Goal: Find specific page/section: Find specific page/section

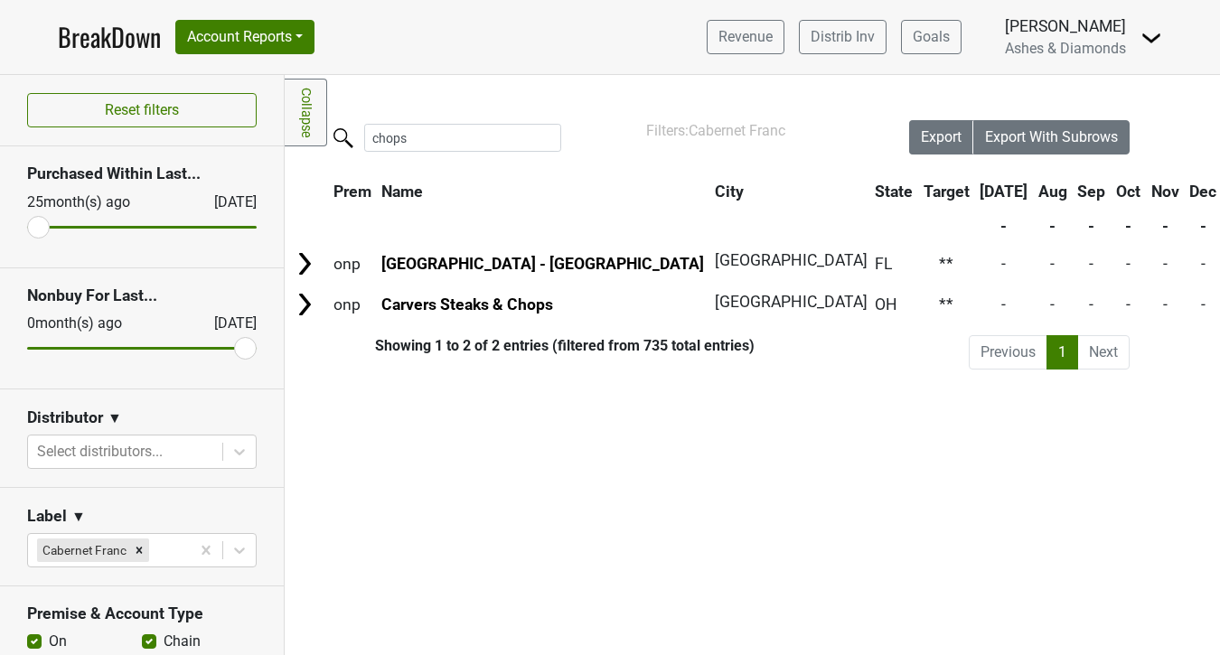
scroll to position [55, 0]
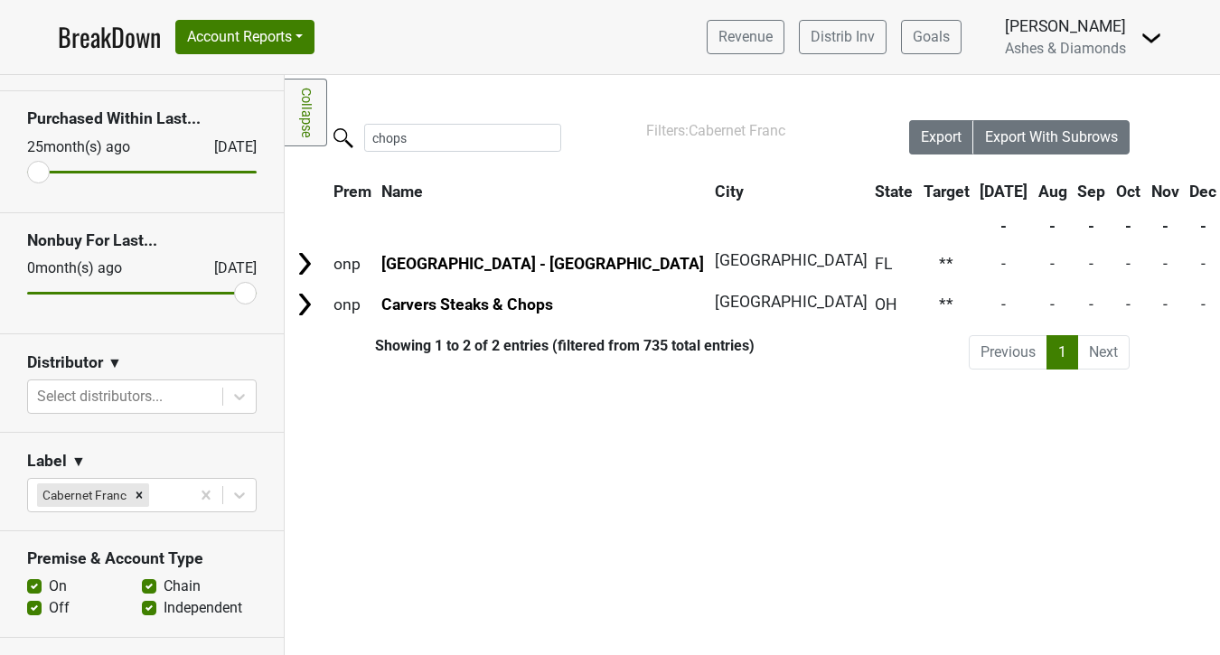
click at [109, 33] on link "BreakDown" at bounding box center [109, 37] width 103 height 38
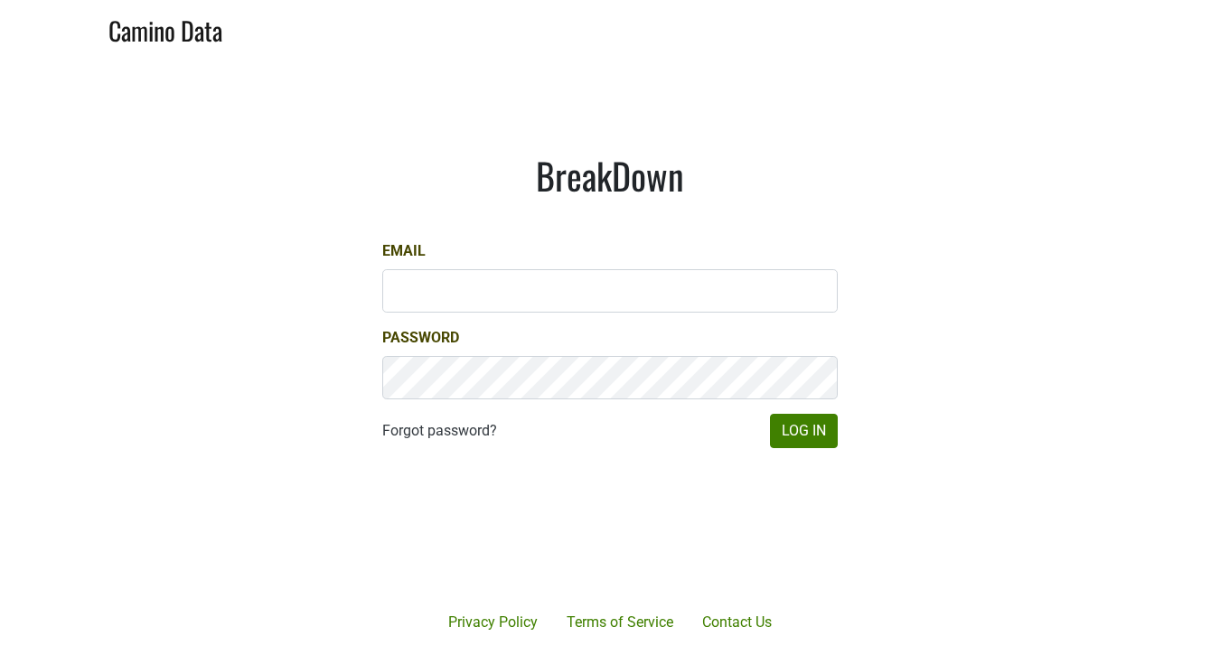
click at [437, 288] on input "Email" at bounding box center [610, 290] width 456 height 43
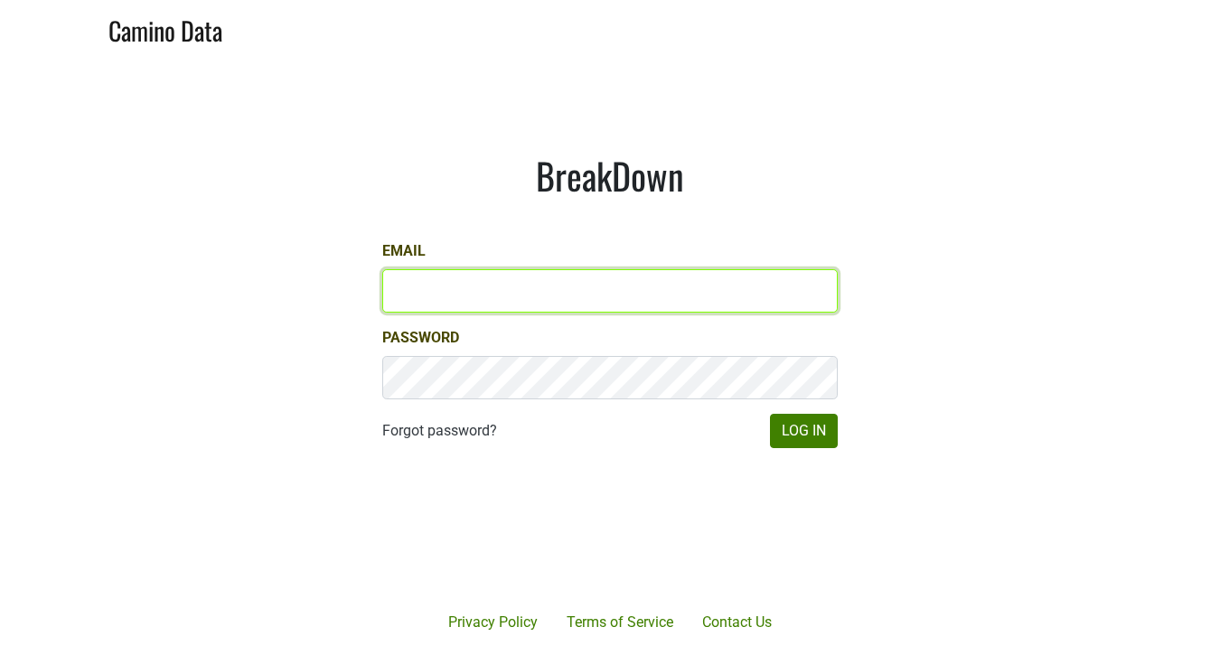
type input "[PERSON_NAME][EMAIL_ADDRESS][DOMAIN_NAME]"
click at [770, 414] on button "Log In" at bounding box center [804, 431] width 68 height 34
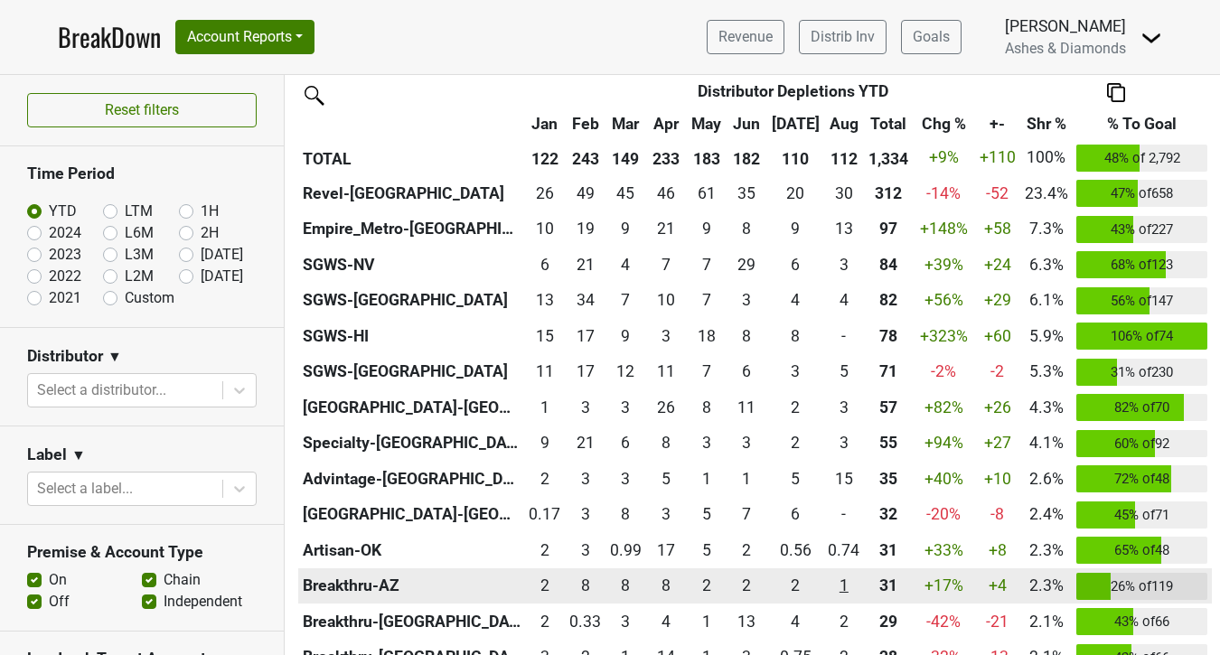
scroll to position [463, 0]
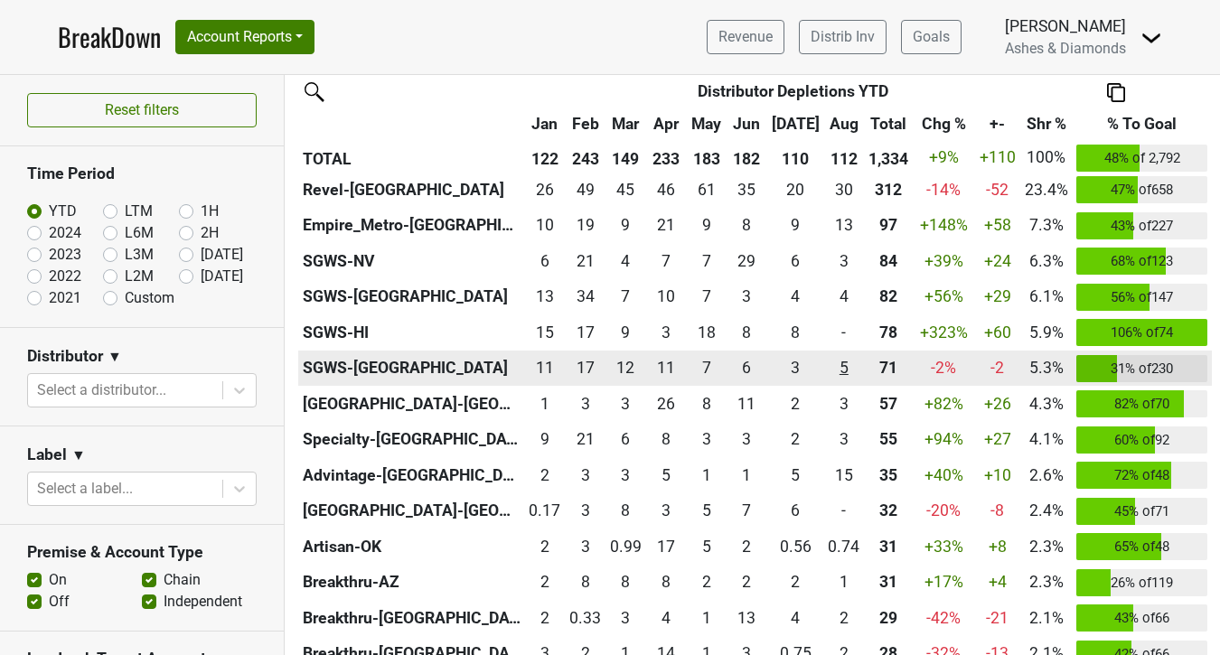
click at [839, 362] on div "4.75 5" at bounding box center [844, 368] width 32 height 24
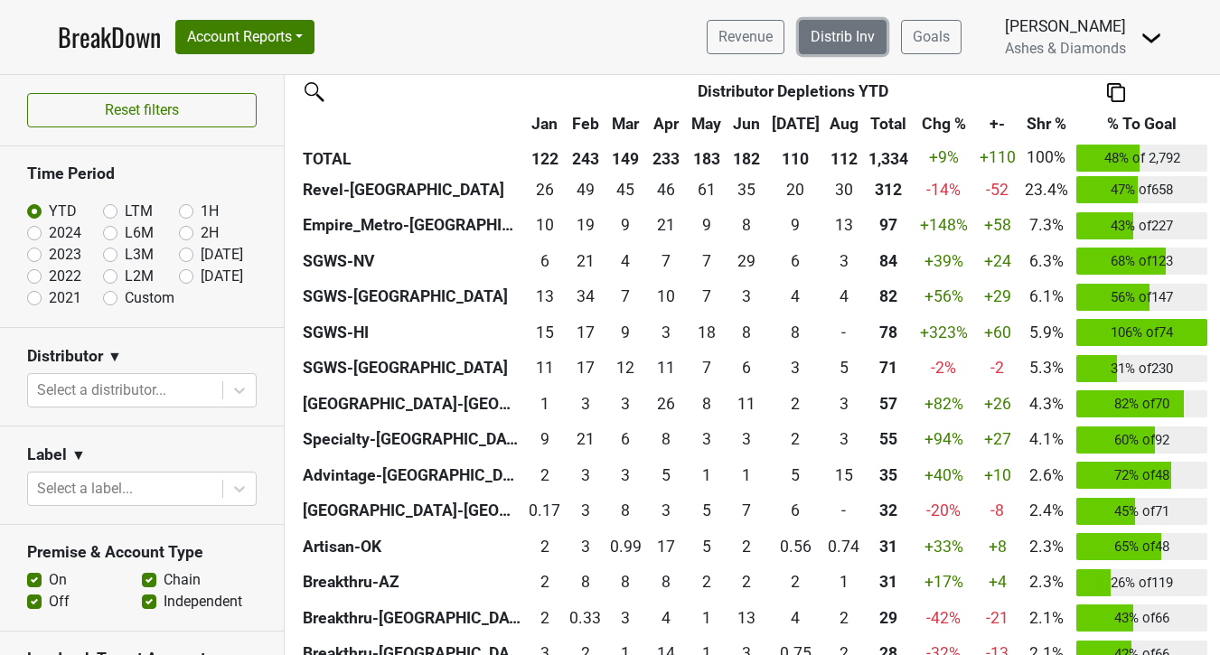
click at [870, 37] on link "Distrib Inv" at bounding box center [843, 37] width 88 height 34
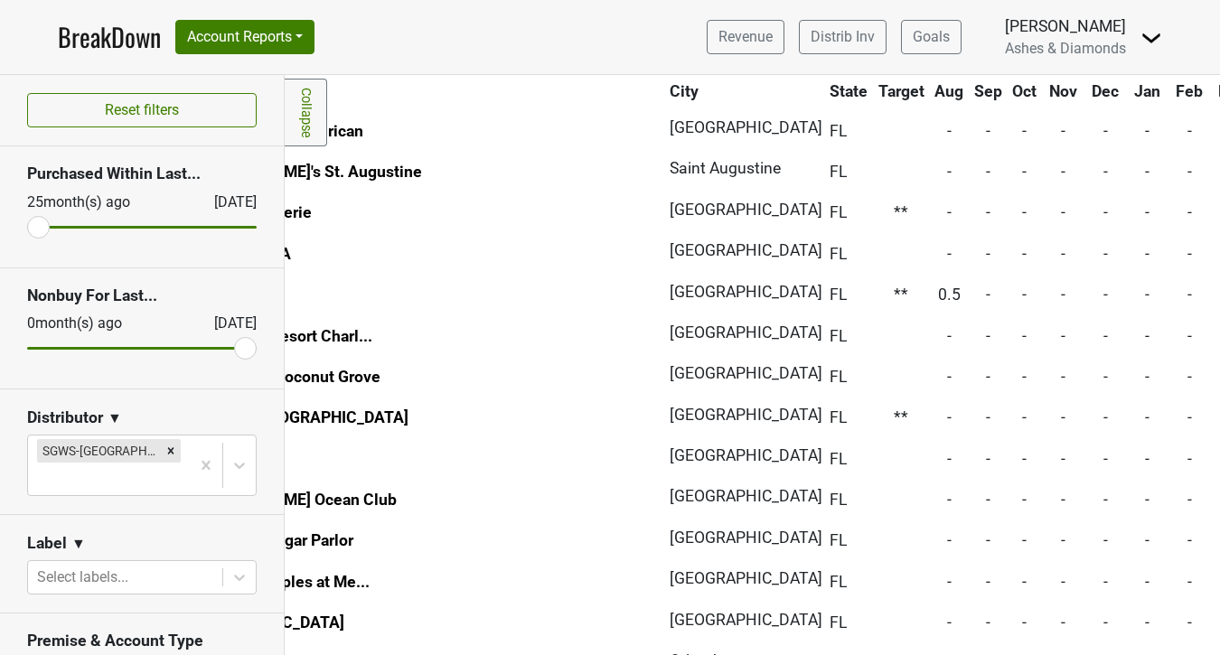
scroll to position [6335, 192]
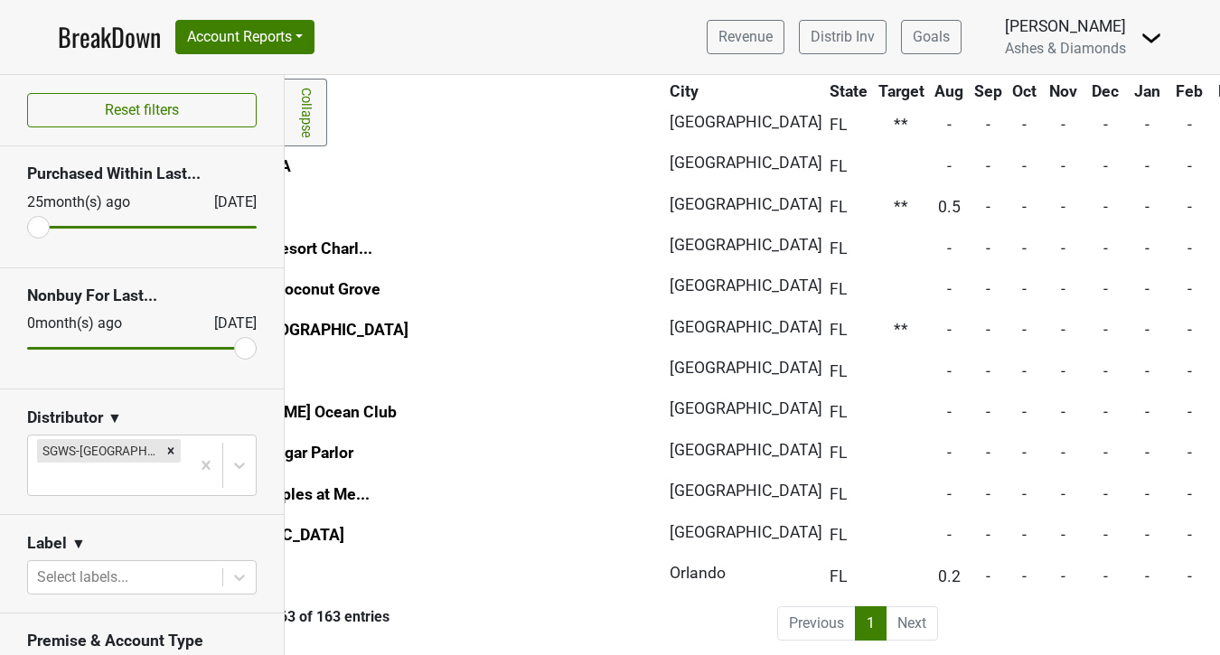
click at [905, 616] on li "Next" at bounding box center [913, 624] width 52 height 34
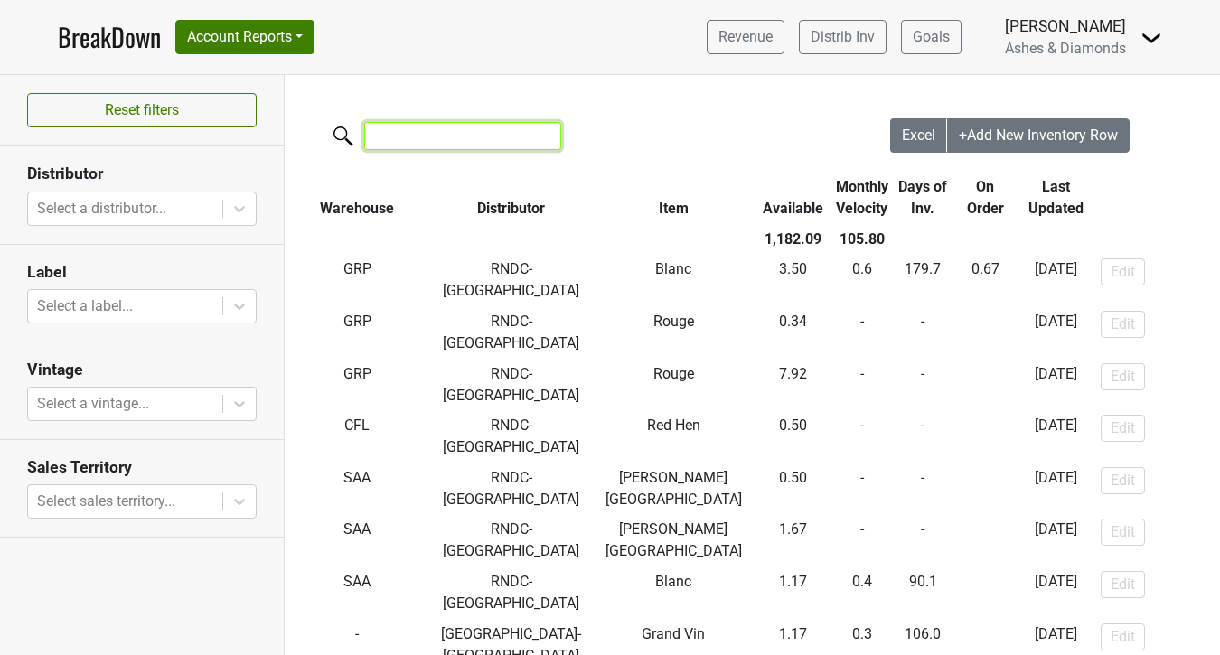
click at [438, 133] on input "search" at bounding box center [462, 136] width 197 height 28
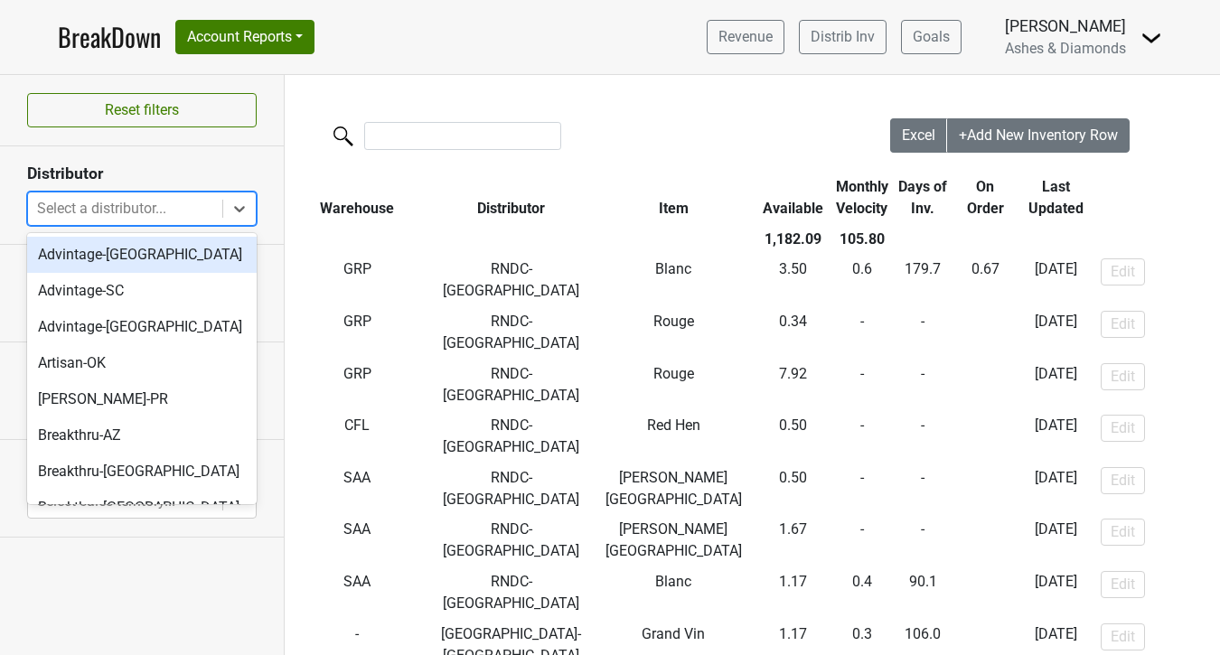
click at [165, 203] on div at bounding box center [125, 208] width 176 height 25
type input "nv"
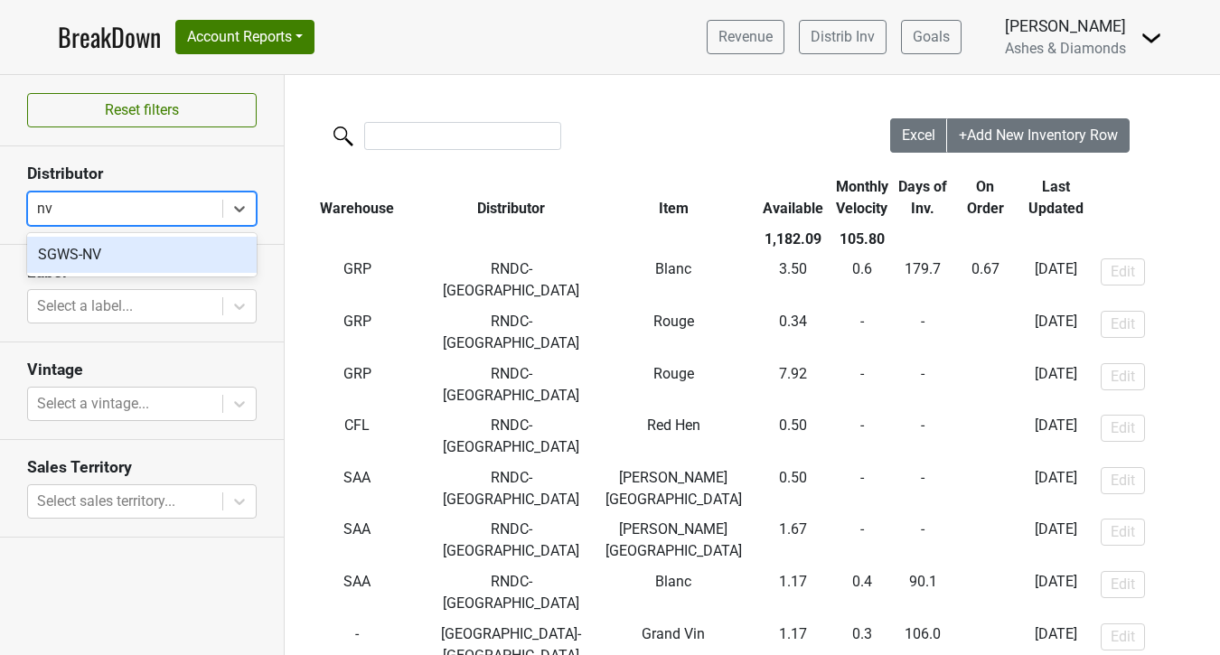
click at [123, 262] on div "SGWS-NV" at bounding box center [142, 255] width 230 height 36
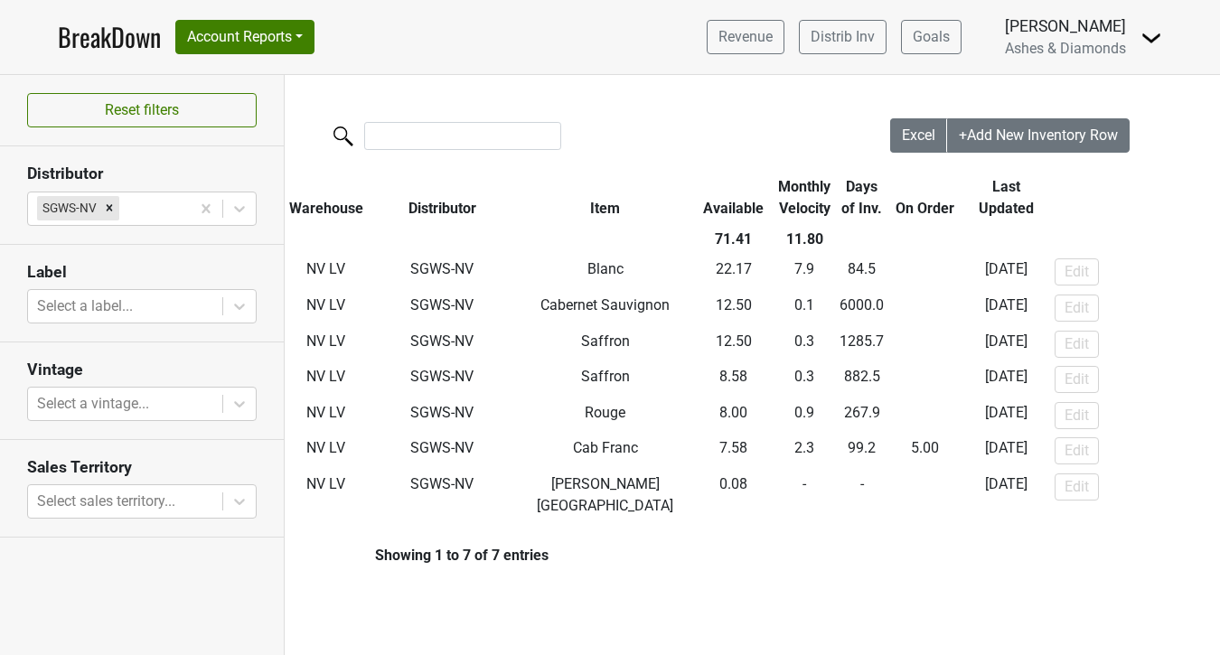
click at [585, 138] on div at bounding box center [588, 137] width 606 height 39
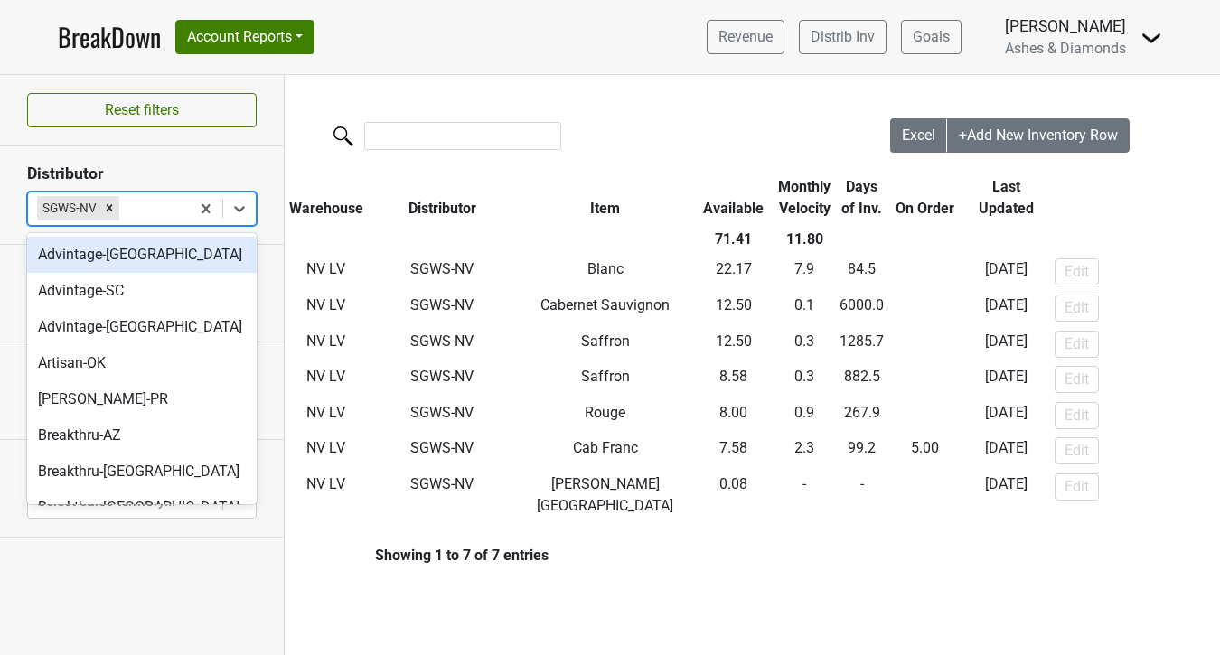
click at [166, 210] on div at bounding box center [152, 208] width 58 height 25
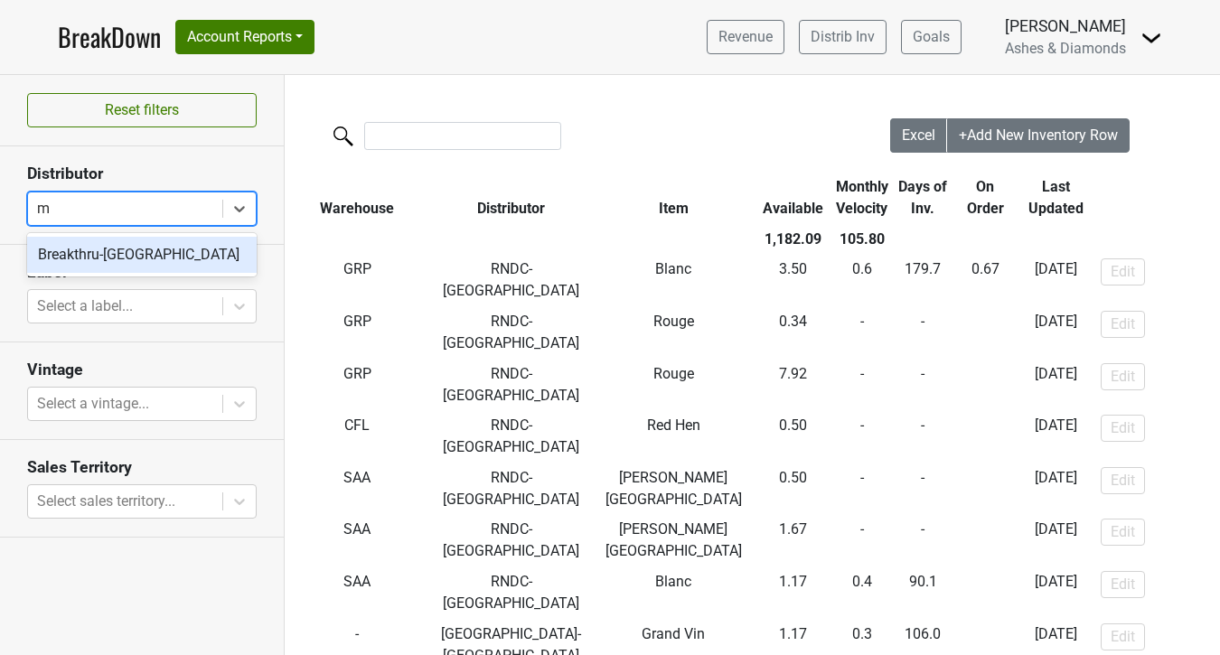
type input "mo"
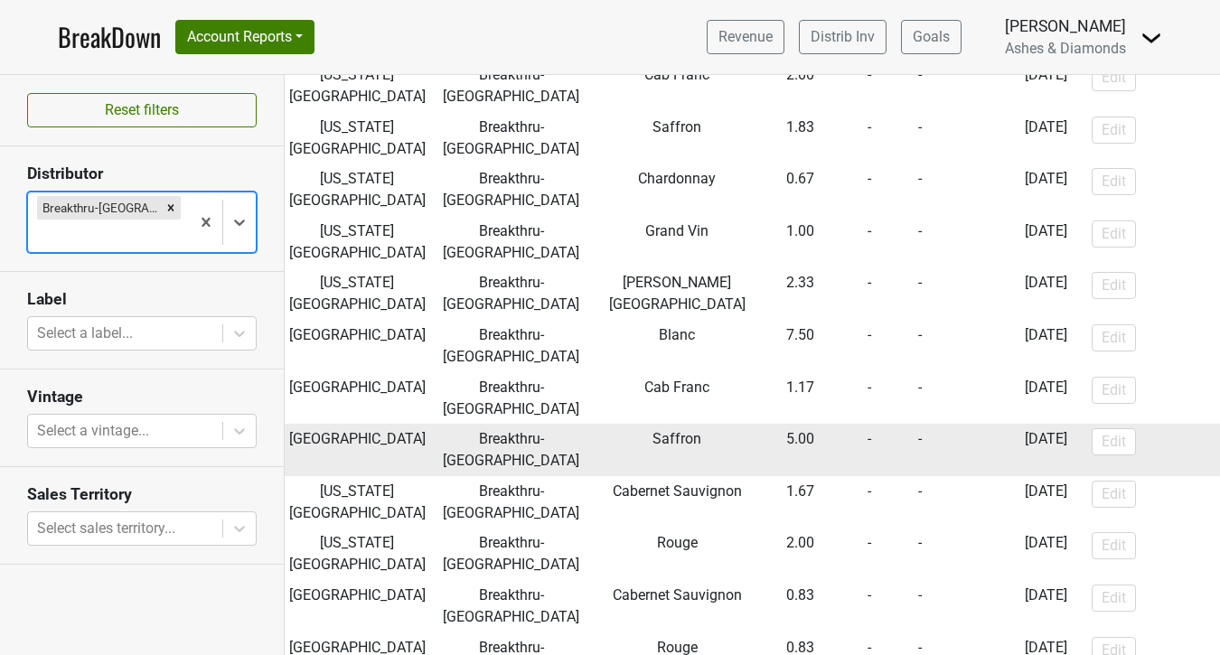
scroll to position [272, 0]
